Goal: Transaction & Acquisition: Purchase product/service

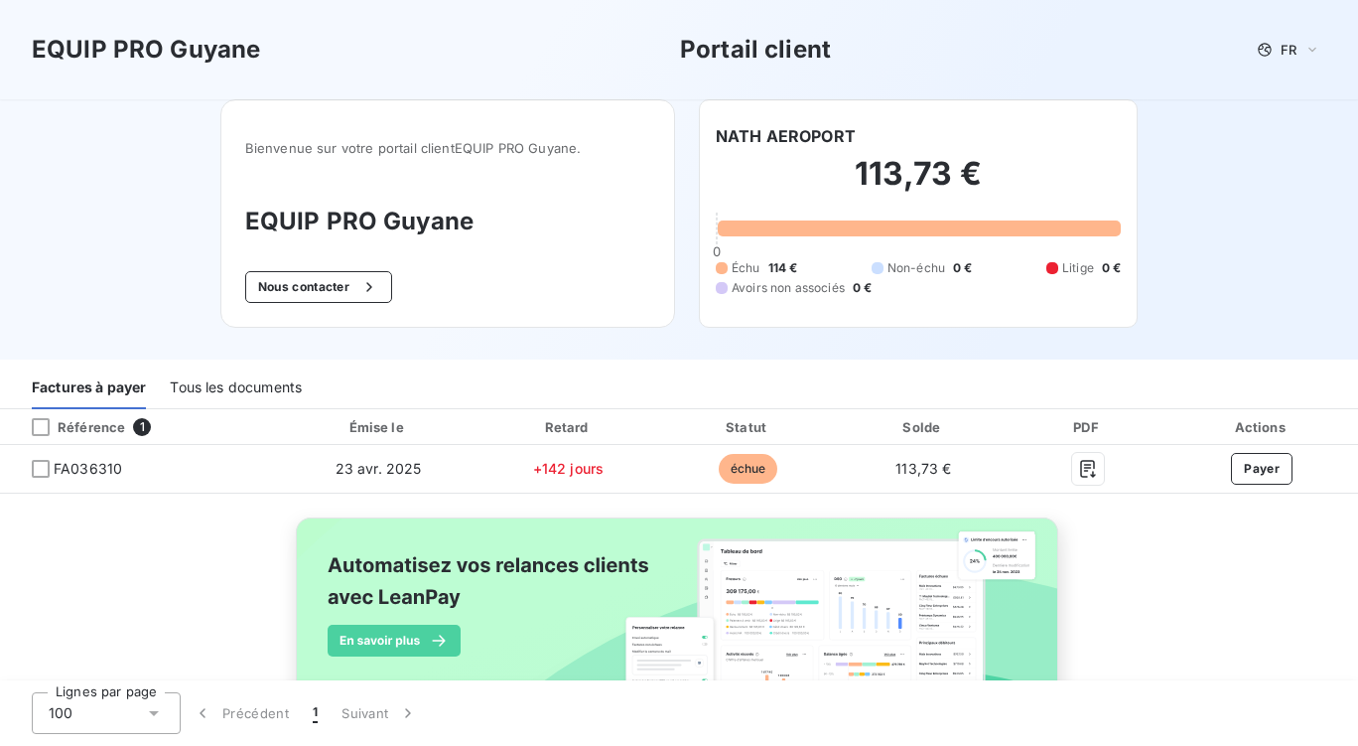
scroll to position [78, 0]
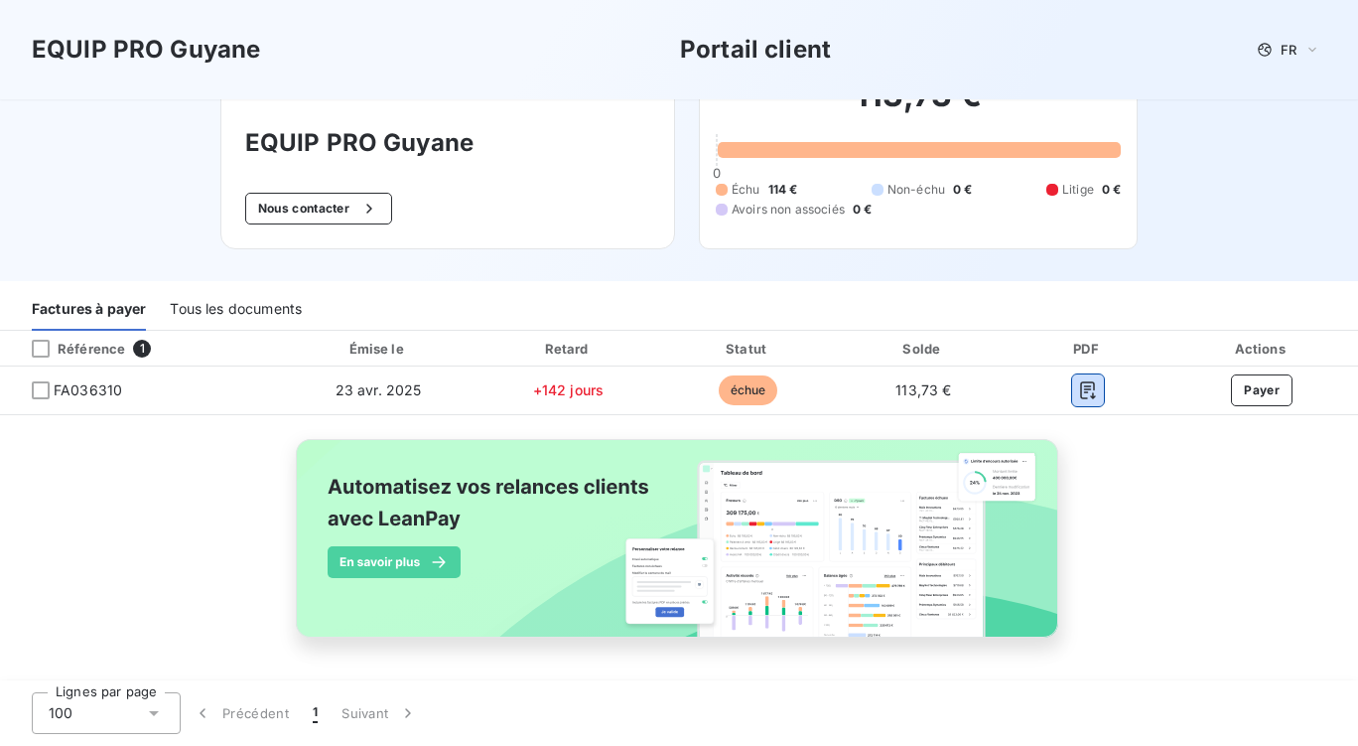
click at [1078, 388] on icon "button" at bounding box center [1088, 390] width 20 height 20
click at [1240, 392] on button "Payer" at bounding box center [1262, 390] width 62 height 32
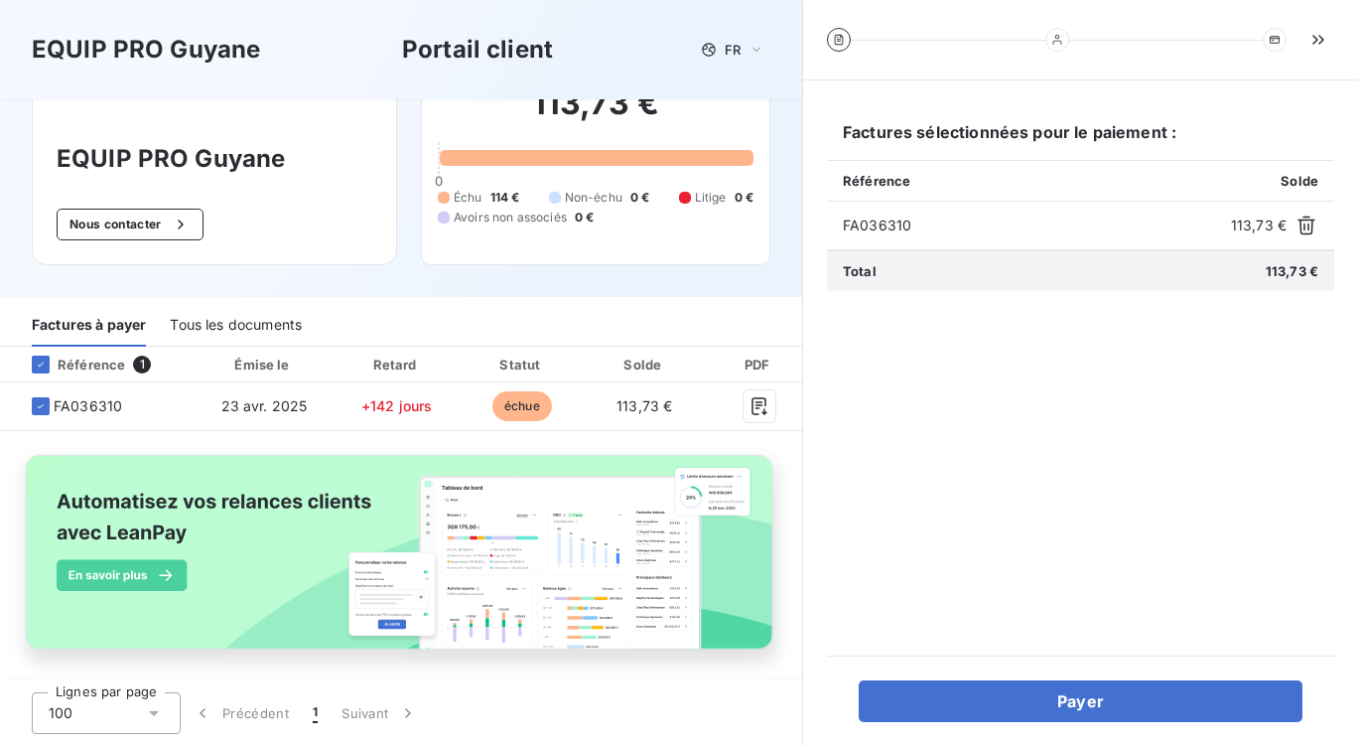
click at [1053, 698] on button "Payer" at bounding box center [1081, 701] width 444 height 42
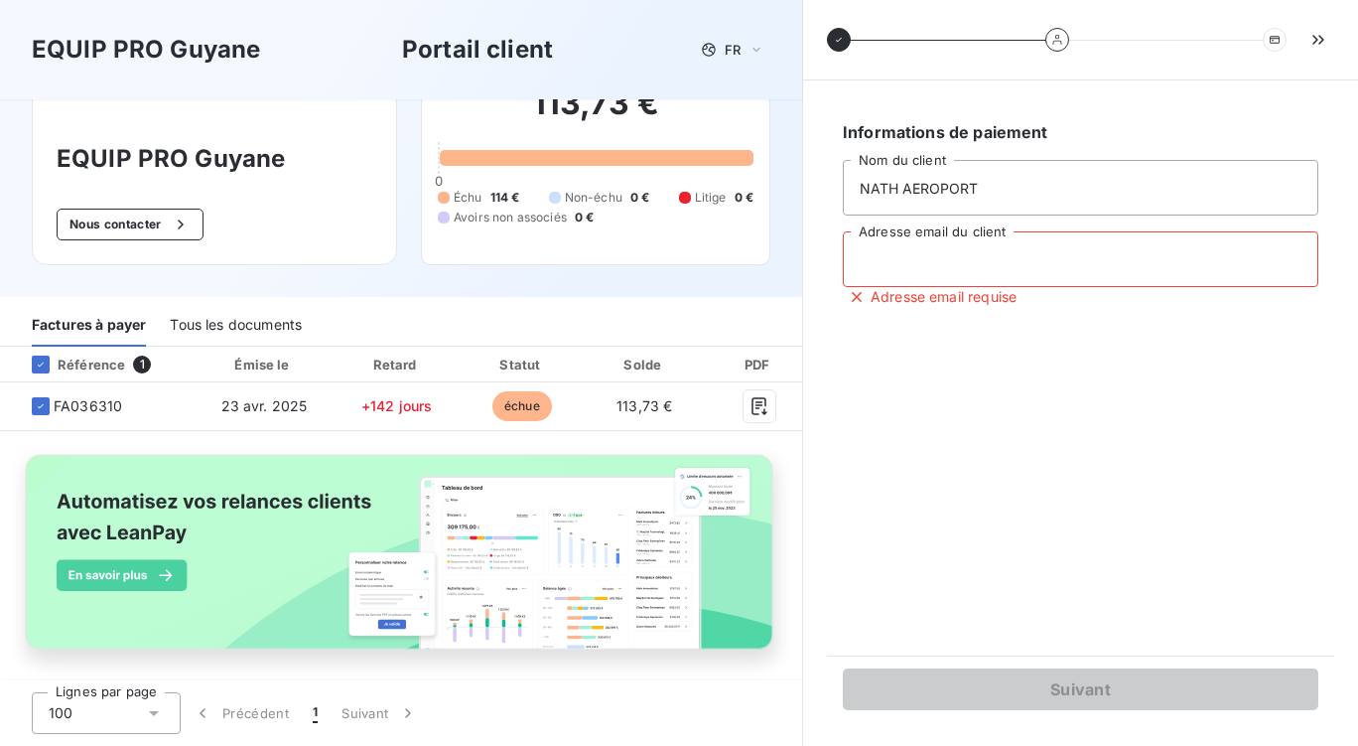
click at [985, 254] on input "Adresse email du client" at bounding box center [1081, 259] width 476 height 56
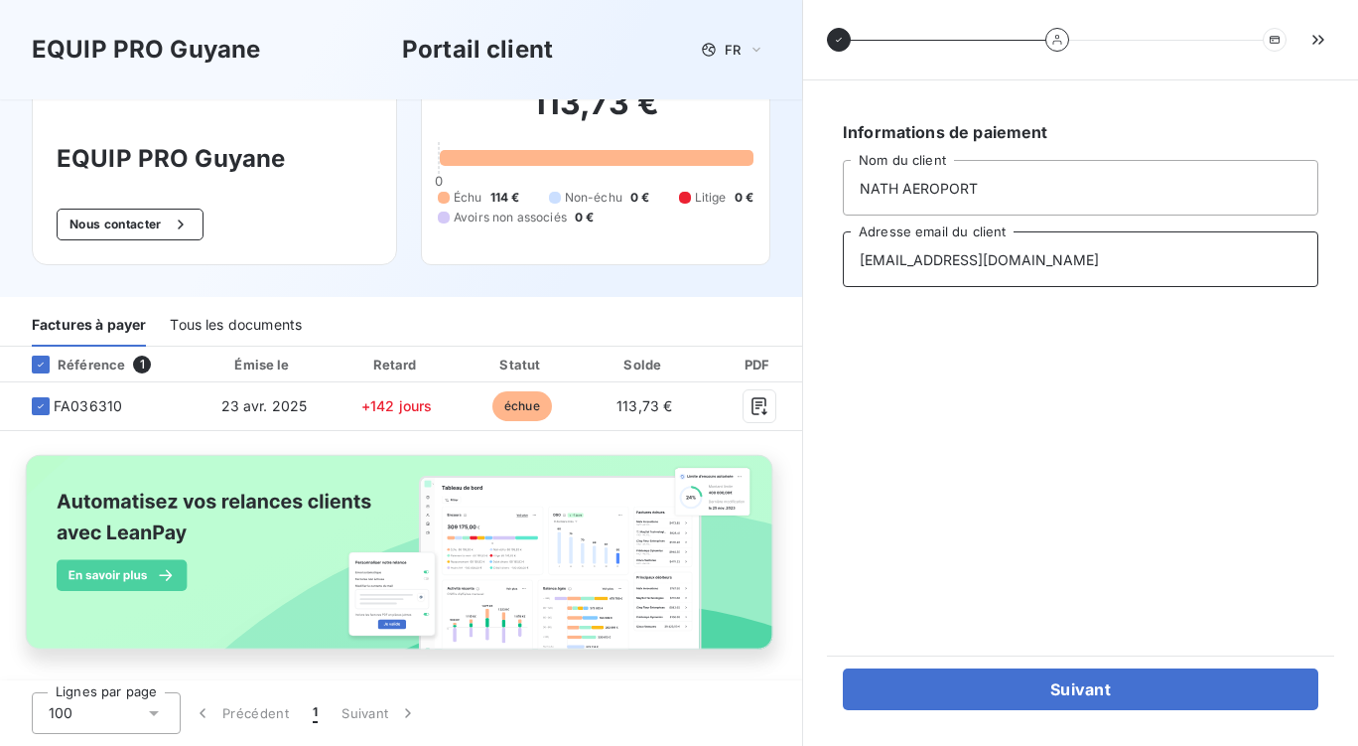
type input "[EMAIL_ADDRESS][DOMAIN_NAME]"
click at [1093, 690] on button "Suivant" at bounding box center [1081, 689] width 476 height 42
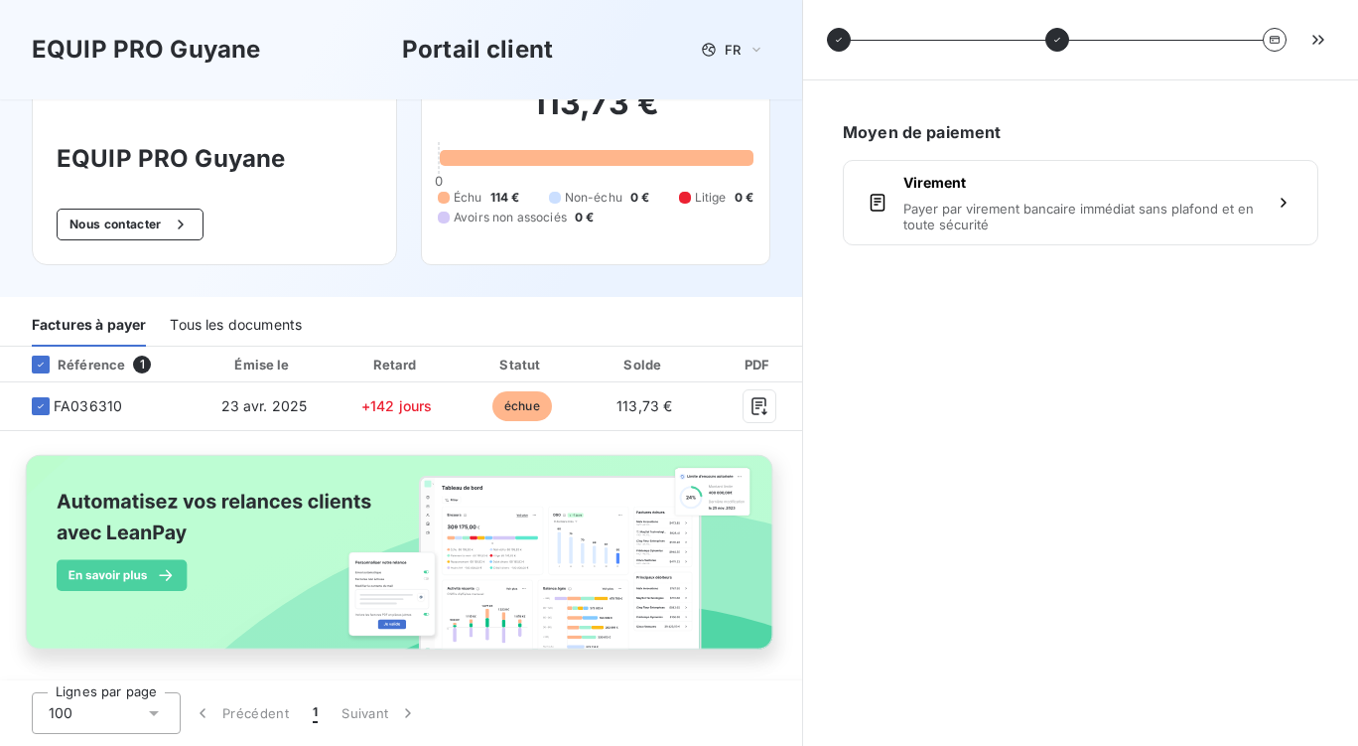
click at [1293, 209] on icon "button" at bounding box center [1284, 203] width 20 height 20
